Goal: Transaction & Acquisition: Obtain resource

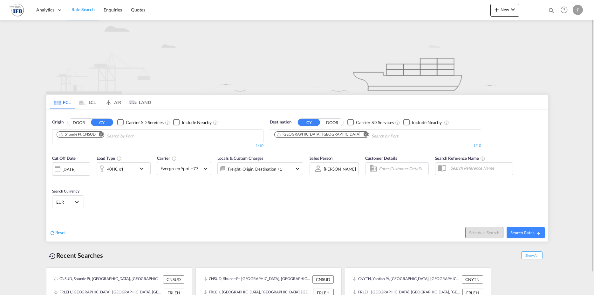
click at [100, 134] on md-icon "Remove" at bounding box center [101, 134] width 5 height 5
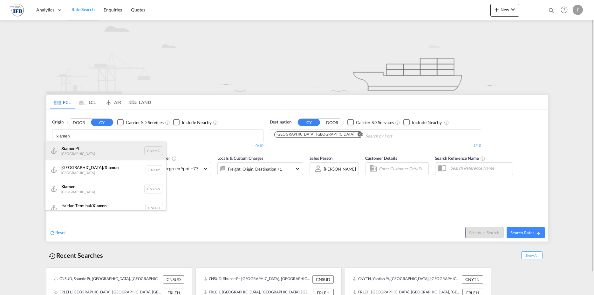
type input "xiamen"
click at [86, 151] on div "Xiamen Pt China CNXMG" at bounding box center [105, 150] width 121 height 19
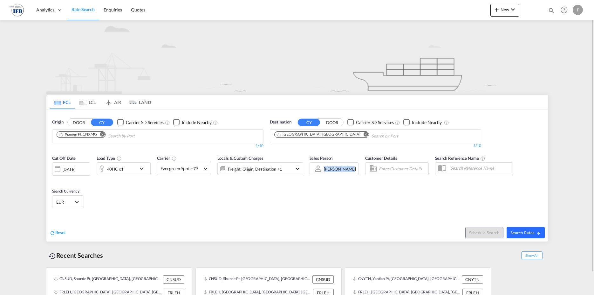
click at [516, 232] on span "Search Rates" at bounding box center [526, 232] width 31 height 5
type input "CNXMG to FRLEH / [DATE]"
